Goal: Task Accomplishment & Management: Manage account settings

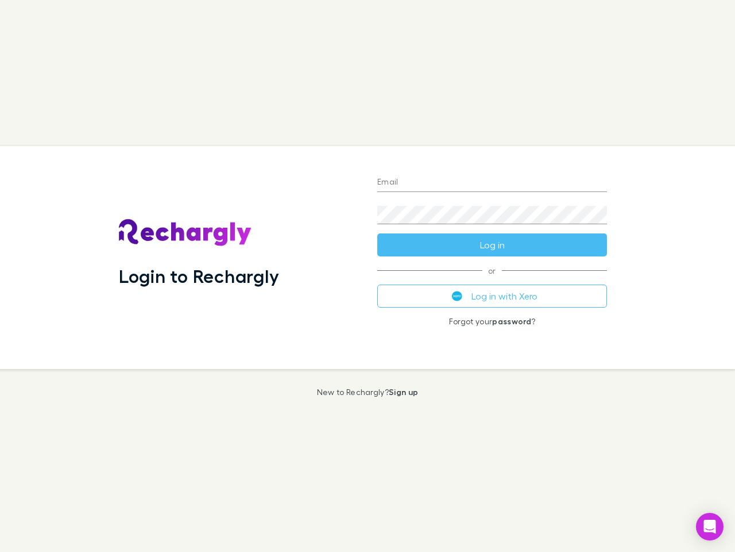
click at [368, 276] on div "Login to Rechargly" at bounding box center [239, 257] width 259 height 223
click at [492, 183] on input "Email" at bounding box center [492, 183] width 230 height 18
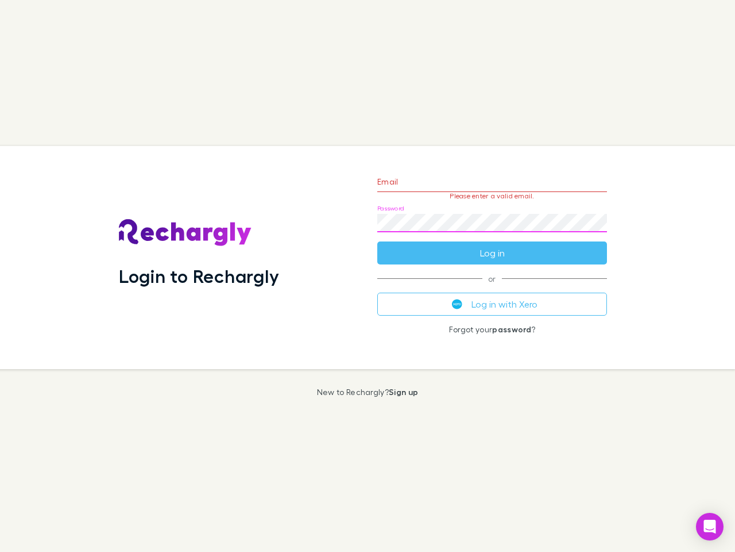
click at [492, 245] on form "Email Please enter a valid email. Password Log in" at bounding box center [492, 214] width 230 height 100
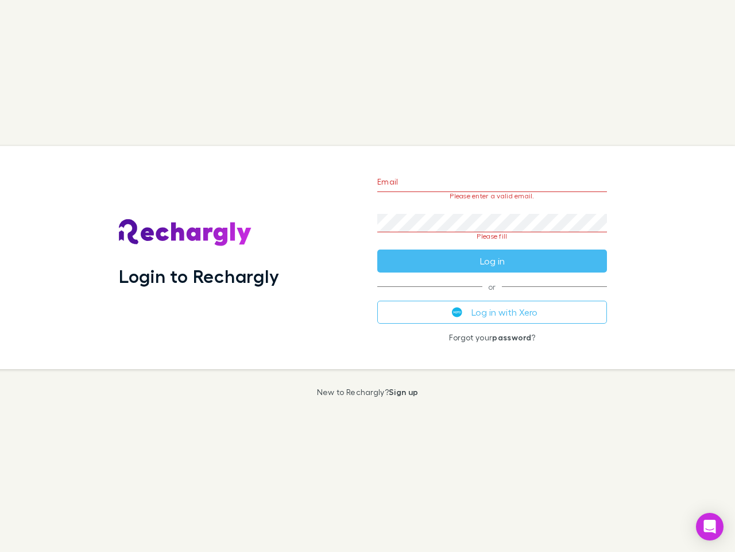
click at [492, 296] on div "Email Please enter a valid email. Password Please fill Log in or Log in with Xe…" at bounding box center [492, 257] width 248 height 223
click at [710, 526] on icon "Open Intercom Messenger" at bounding box center [710, 526] width 12 height 14
